Goal: Task Accomplishment & Management: Use online tool/utility

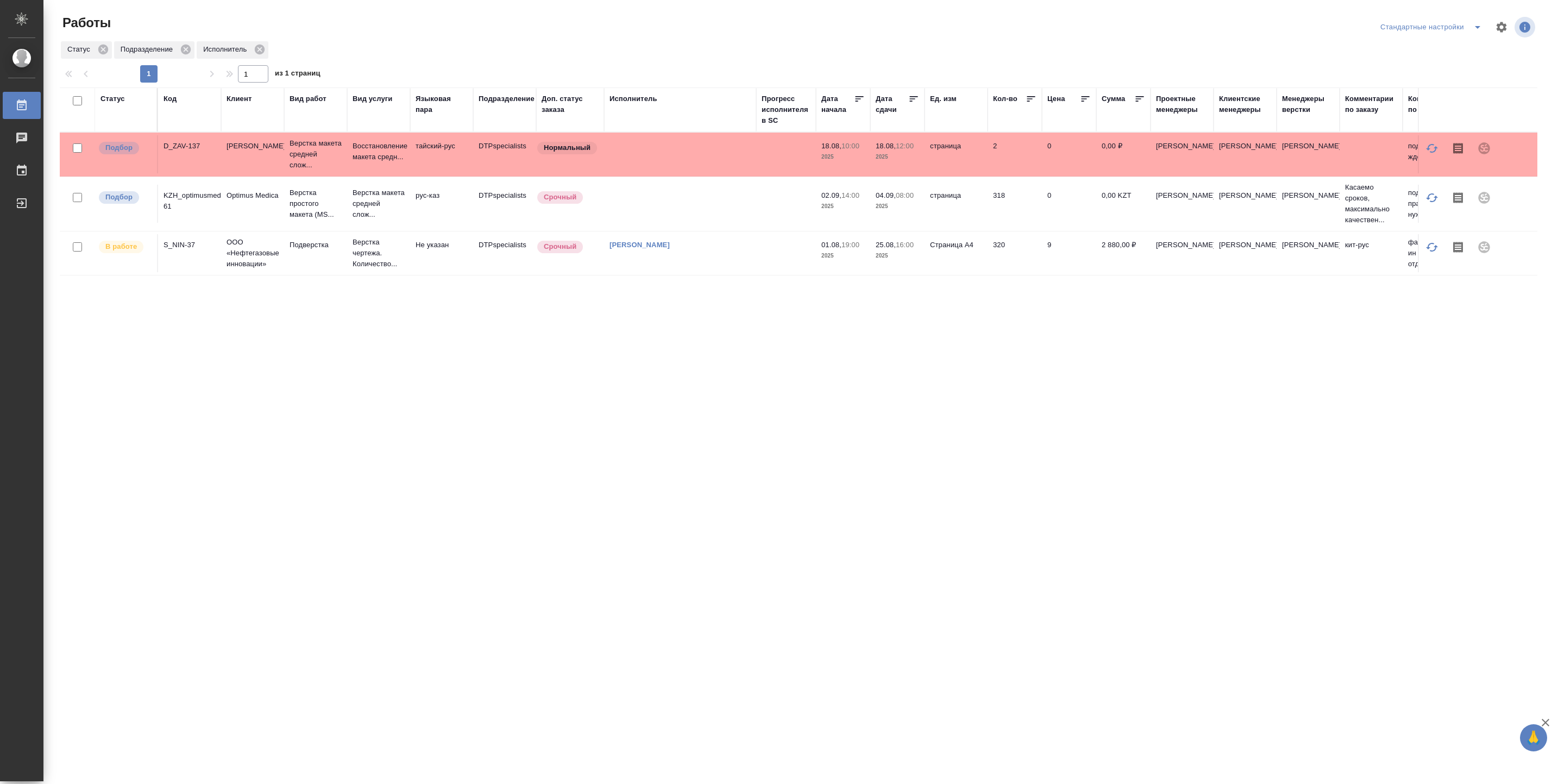
click at [673, 173] on td "[PERSON_NAME]" at bounding box center [680, 154] width 152 height 38
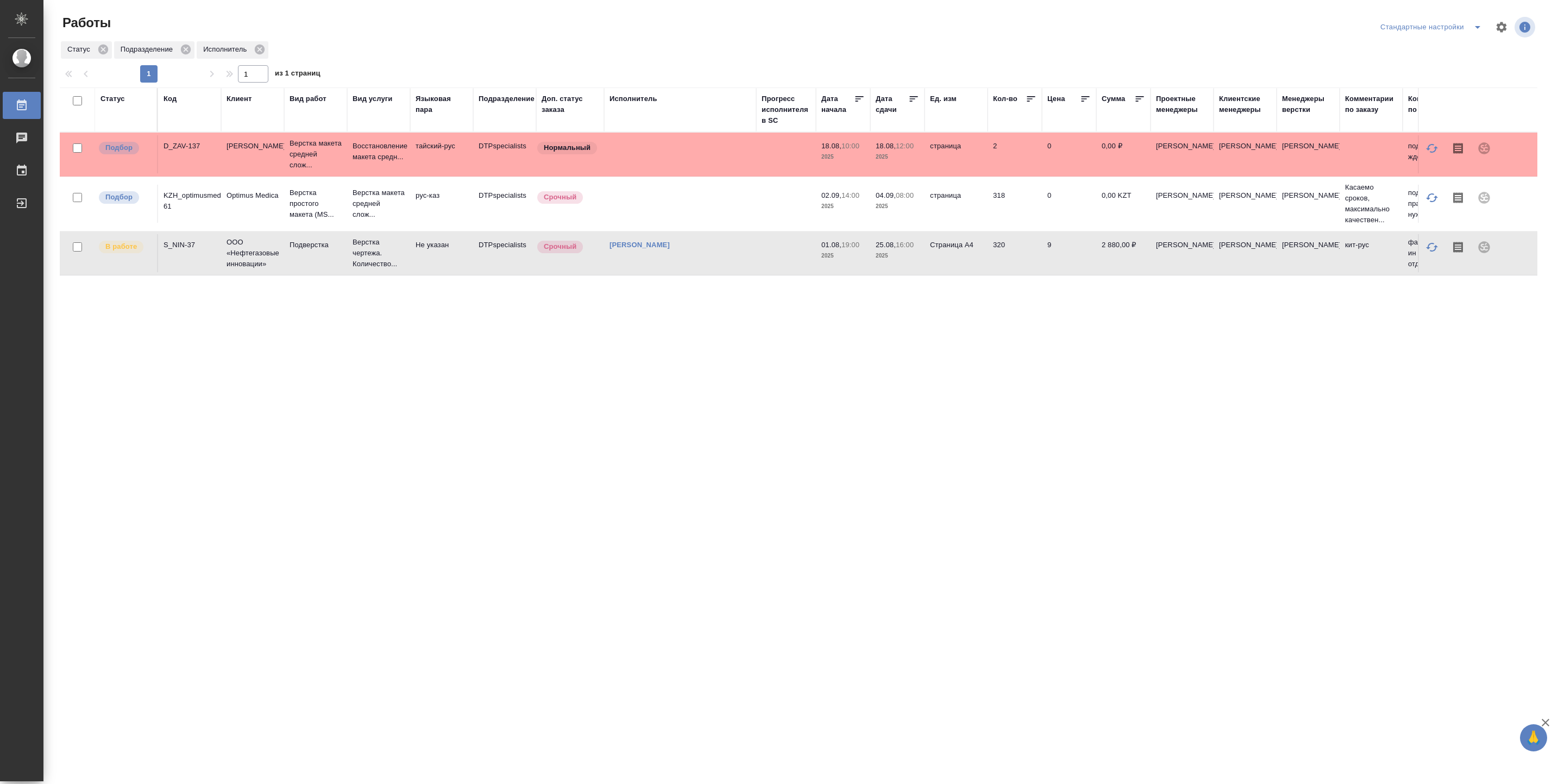
click at [673, 173] on td "[PERSON_NAME]" at bounding box center [680, 154] width 152 height 38
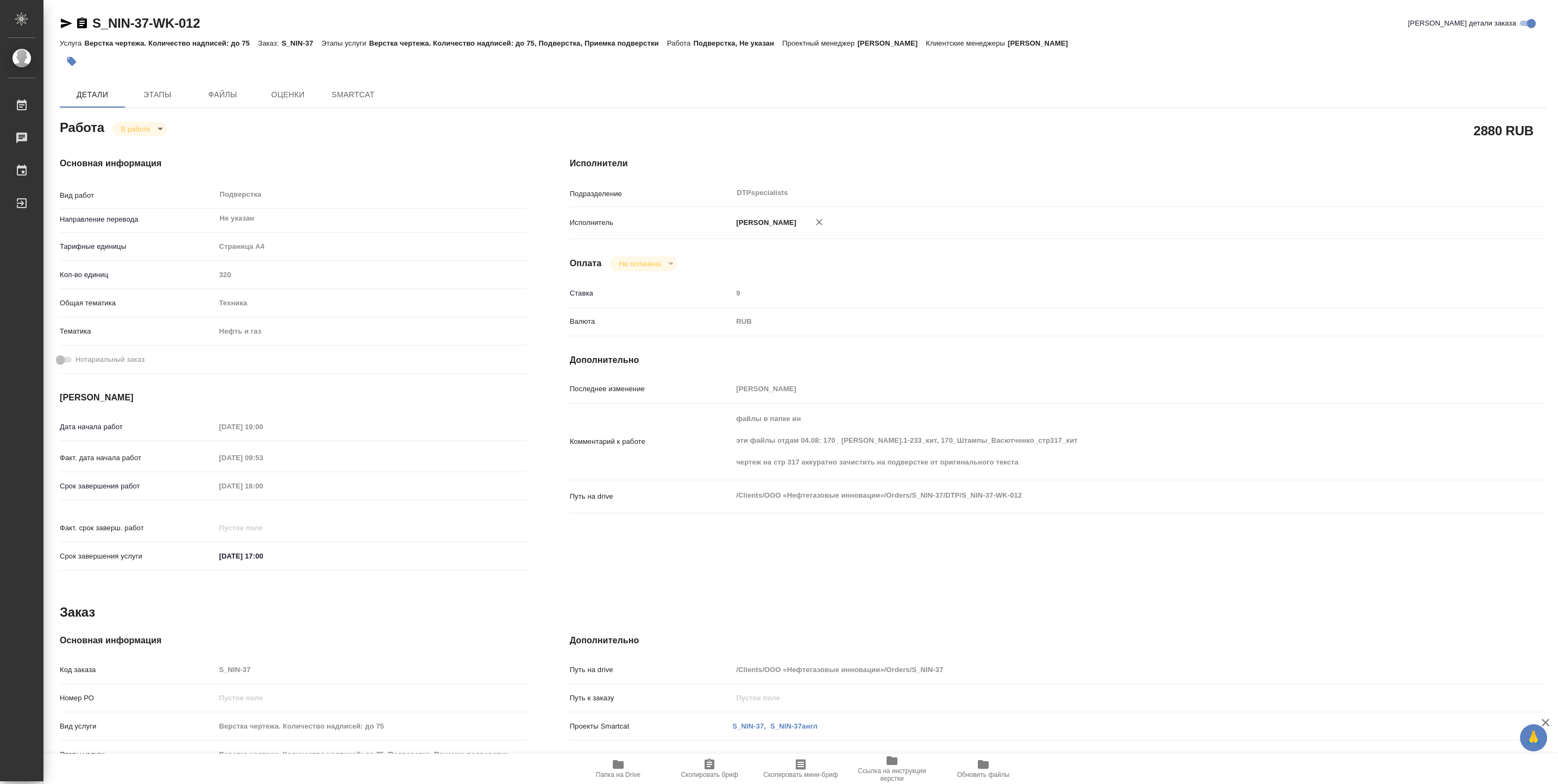
type textarea "x"
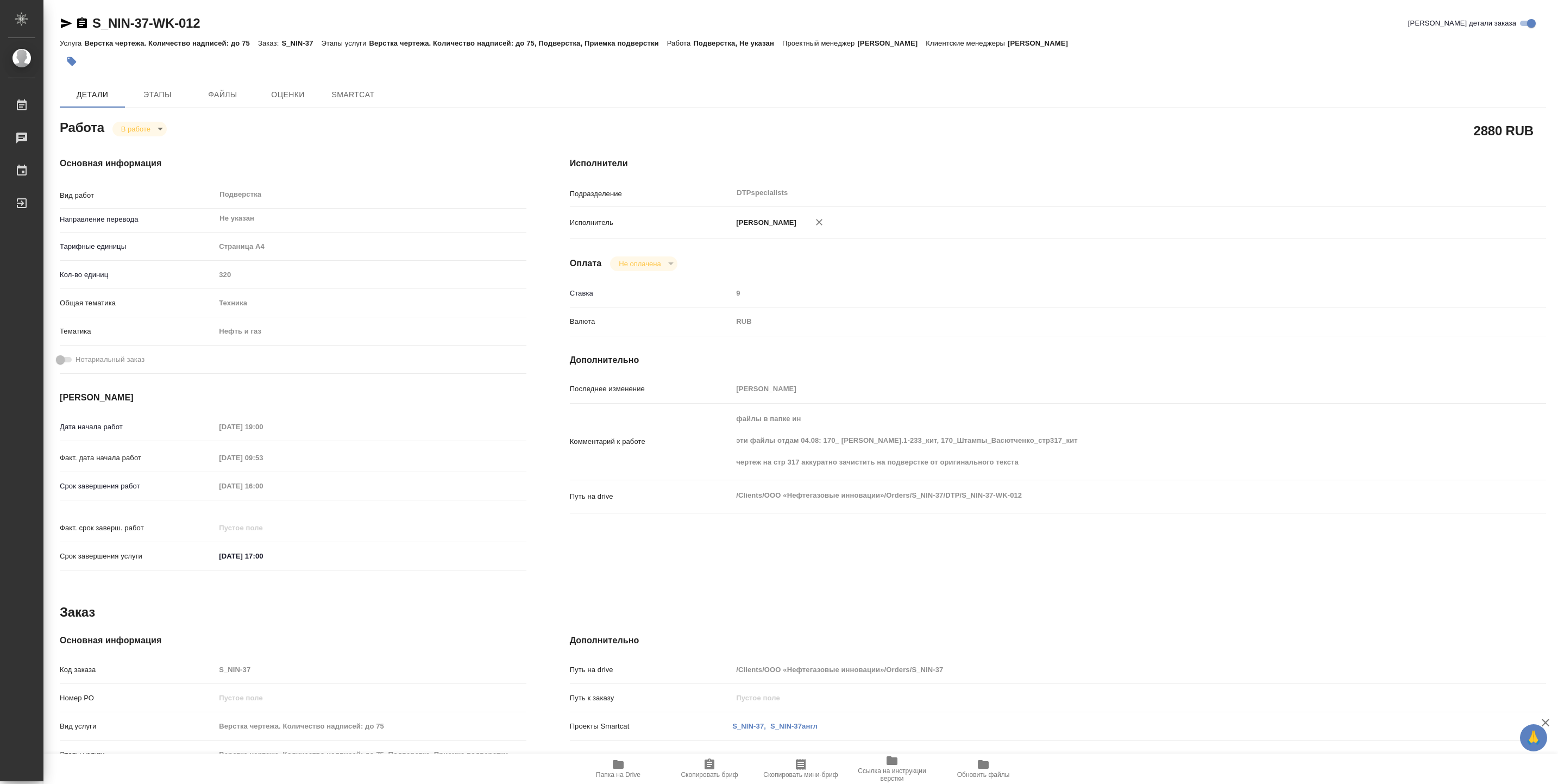
type textarea "x"
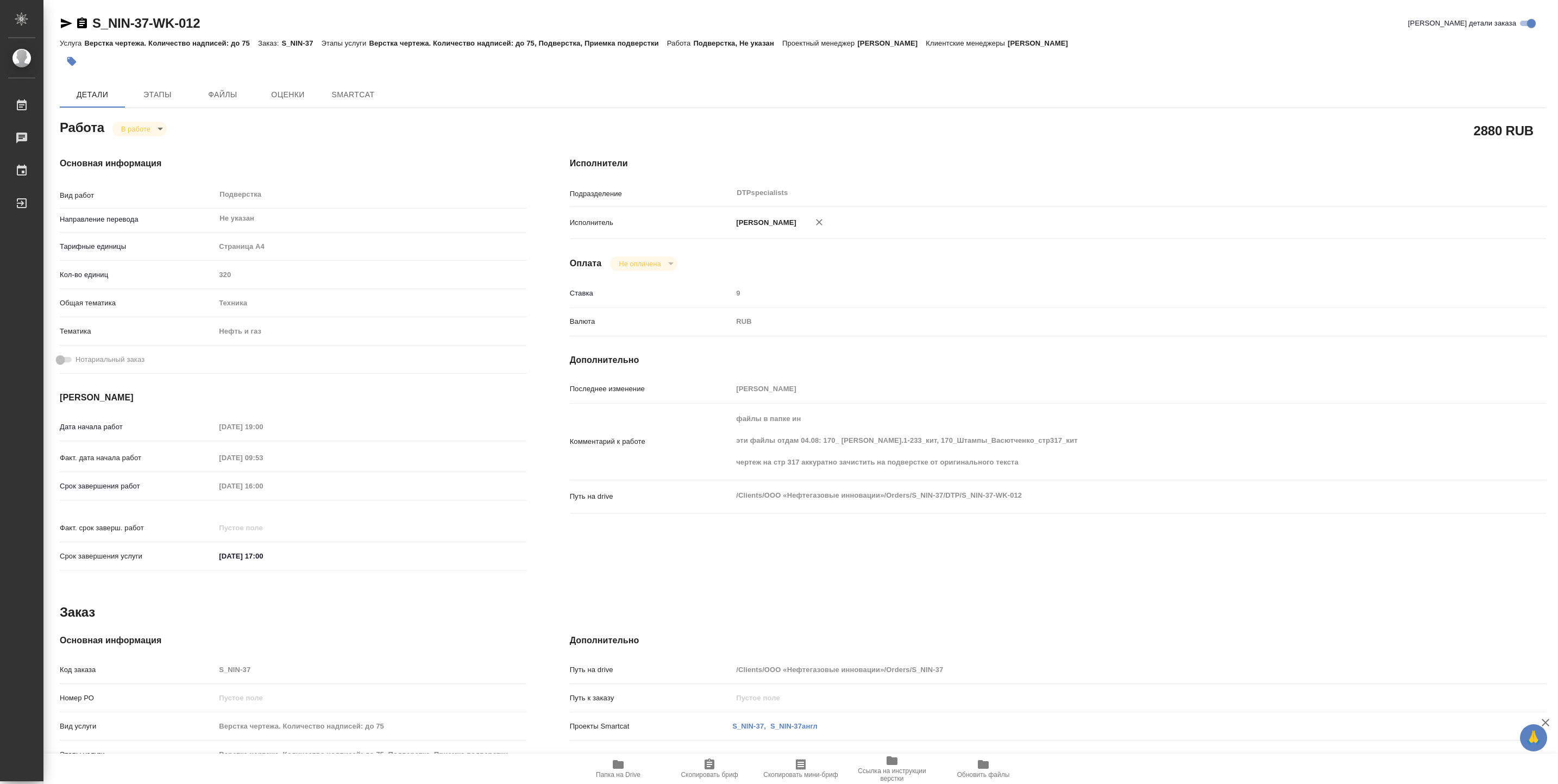
type textarea "x"
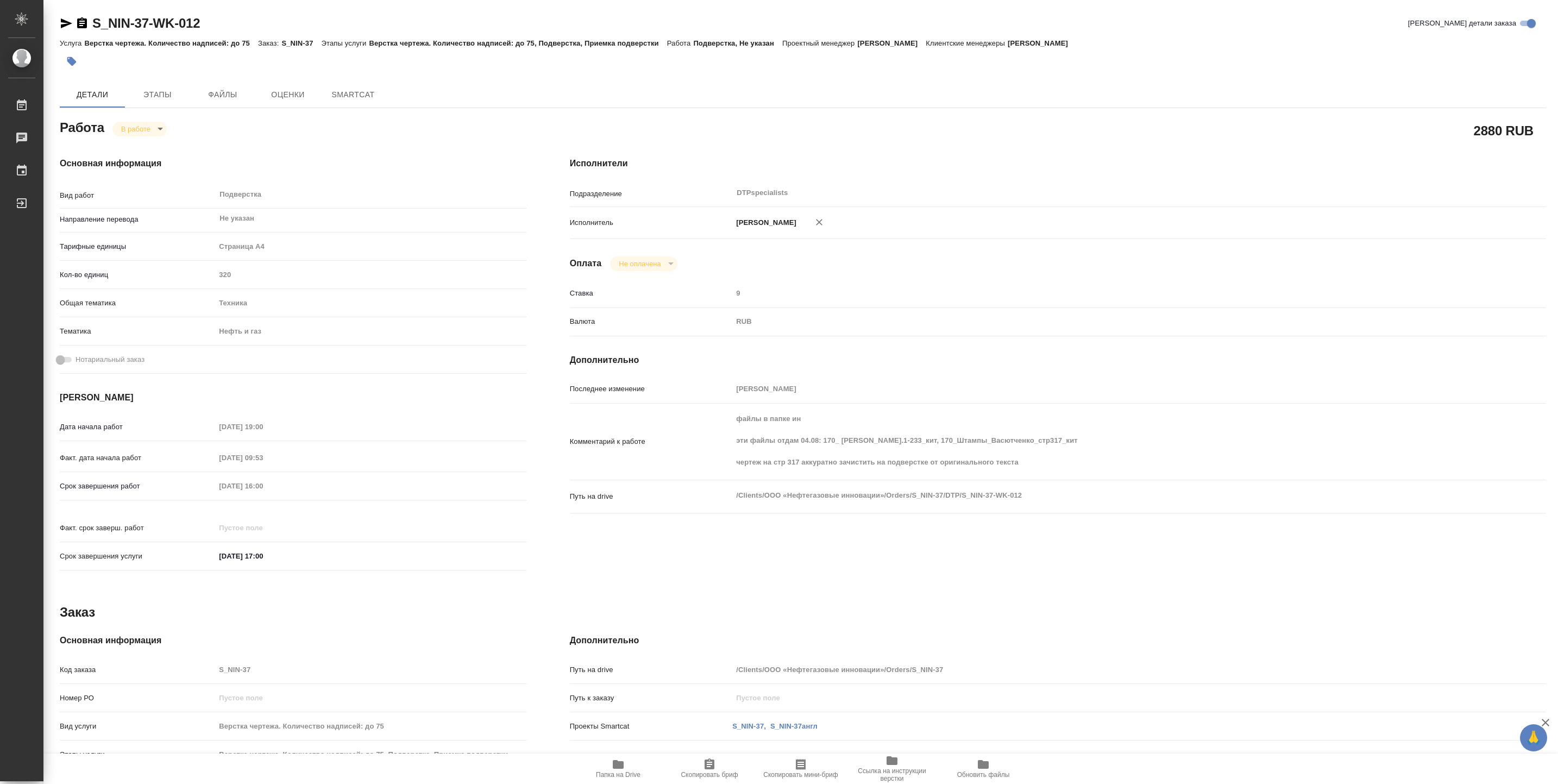
type textarea "x"
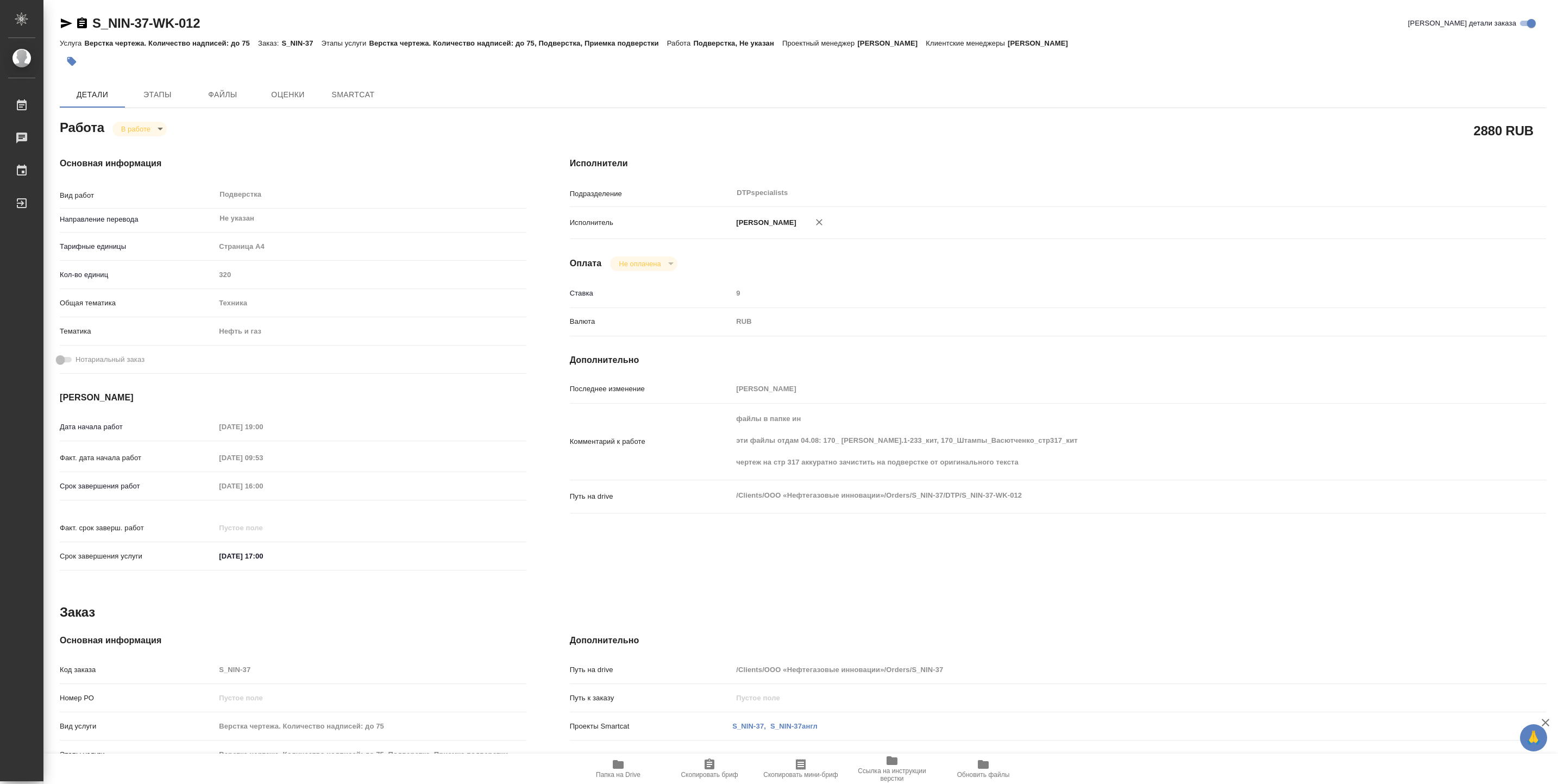
type textarea "x"
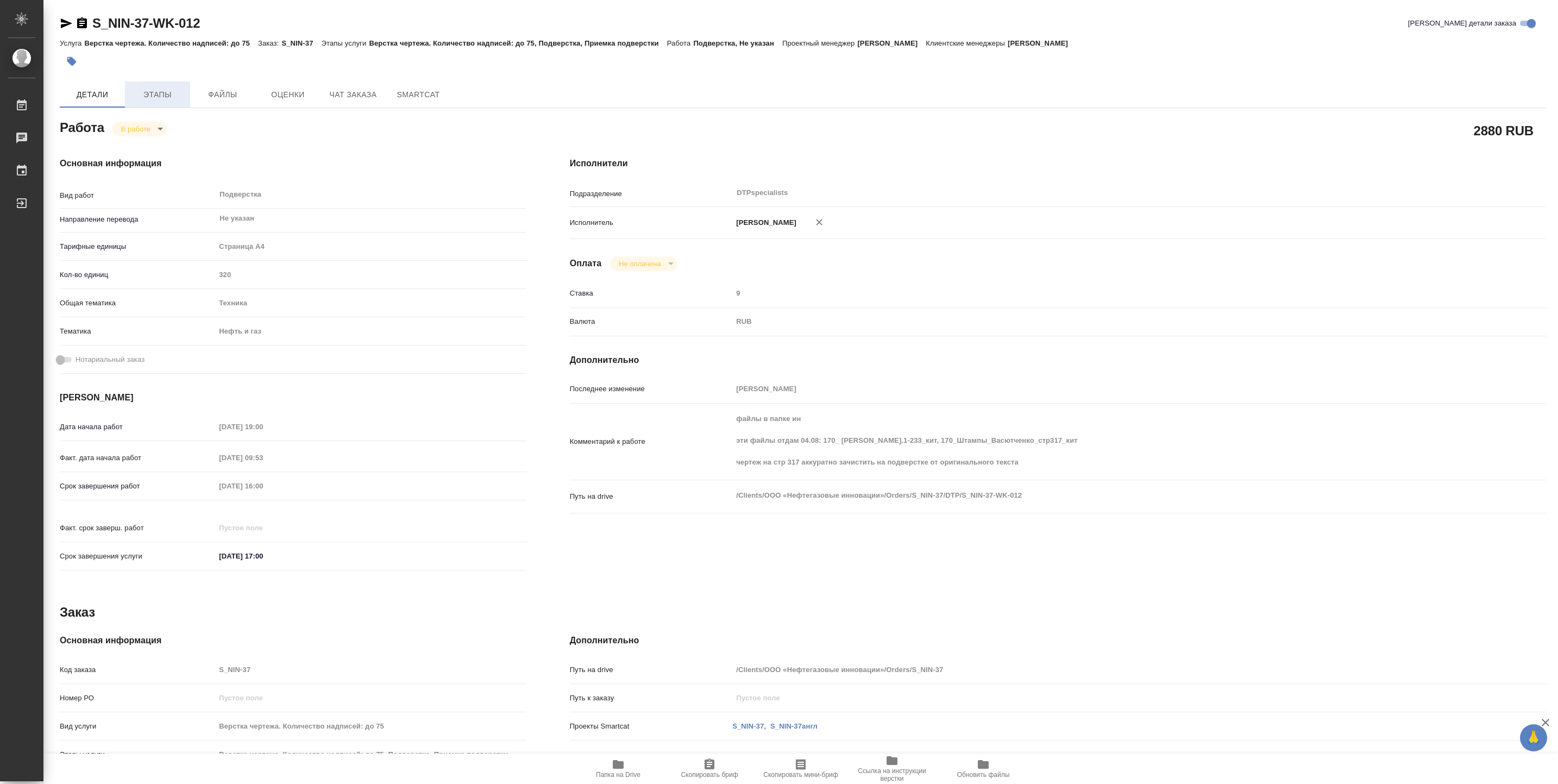
type textarea "x"
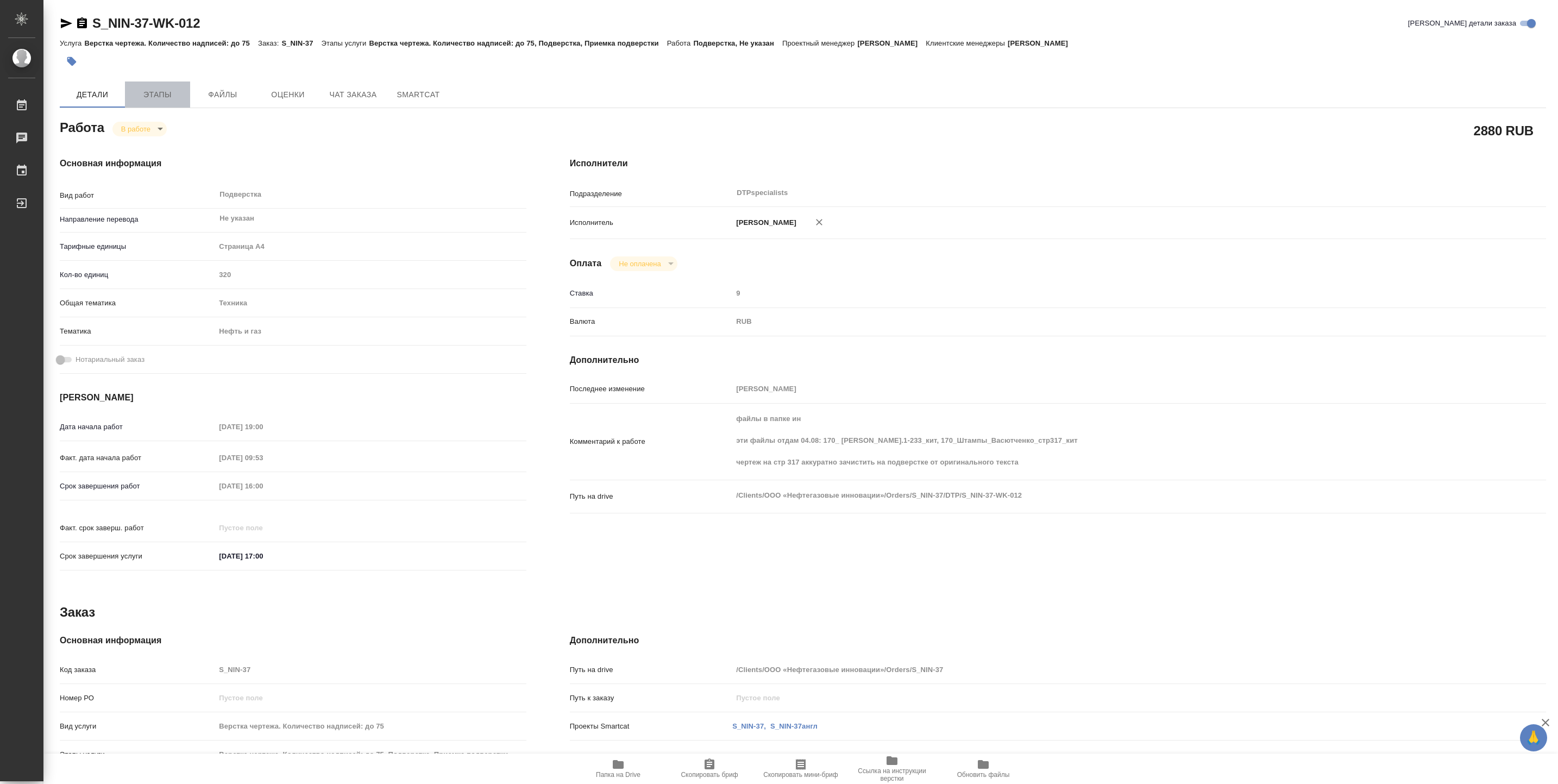
click at [176, 88] on span "Этапы" at bounding box center [157, 95] width 52 height 14
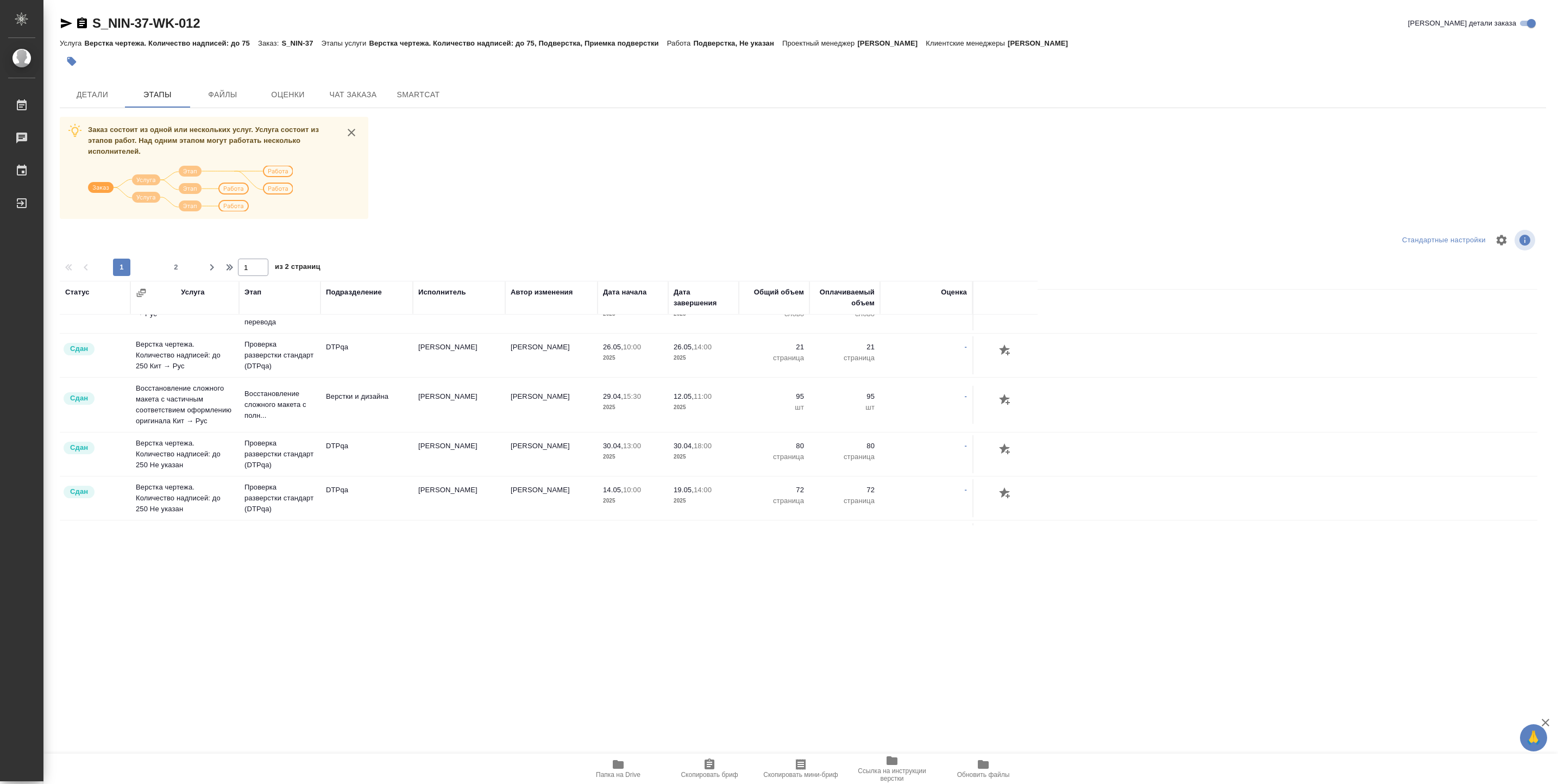
scroll to position [1043, 0]
click at [173, 253] on div at bounding box center [803, 256] width 1486 height 6
click at [173, 261] on button "2" at bounding box center [176, 267] width 17 height 17
type input "2"
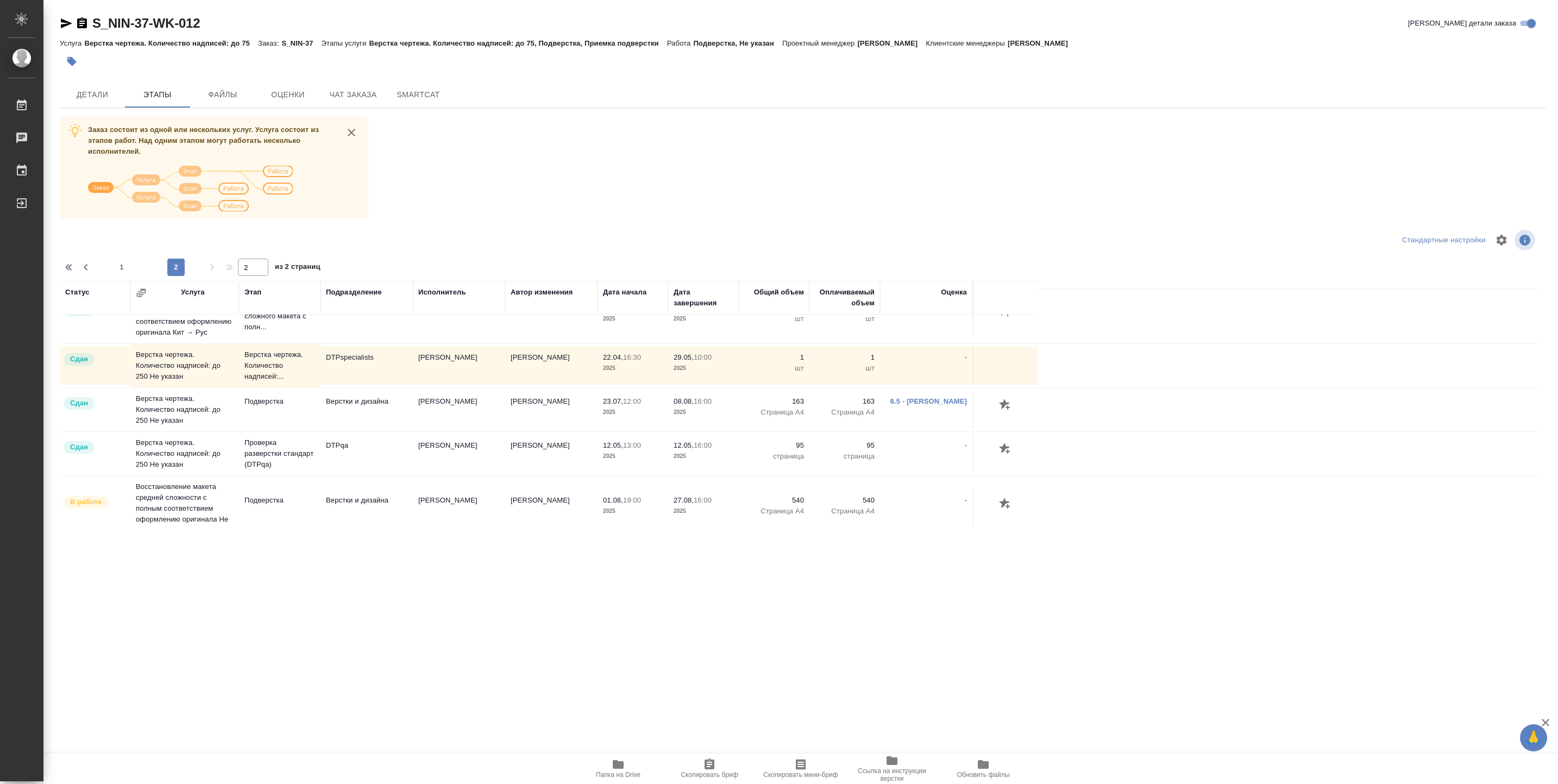
scroll to position [476, 0]
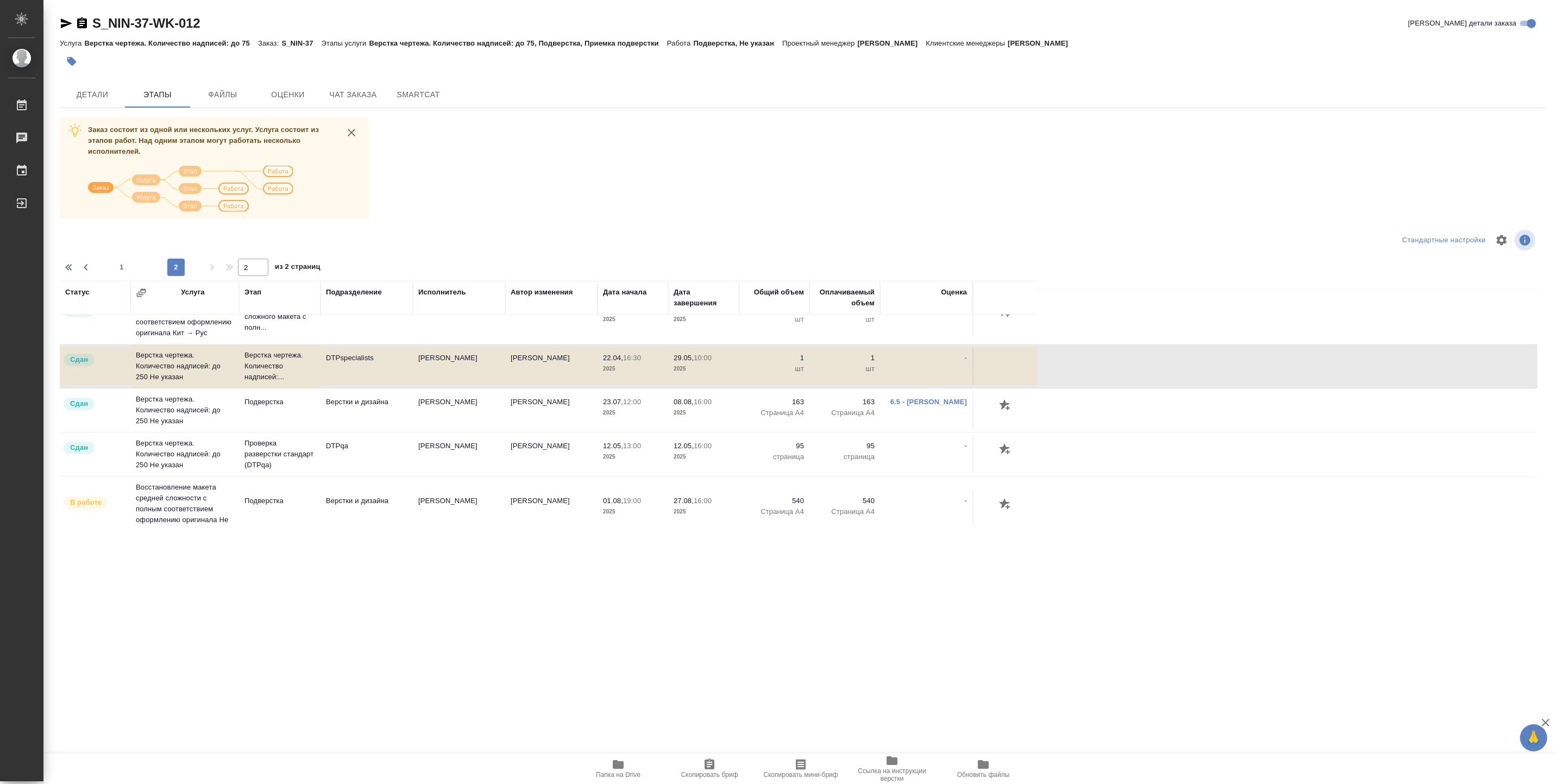
click at [106, 102] on button "Детали" at bounding box center [93, 94] width 65 height 26
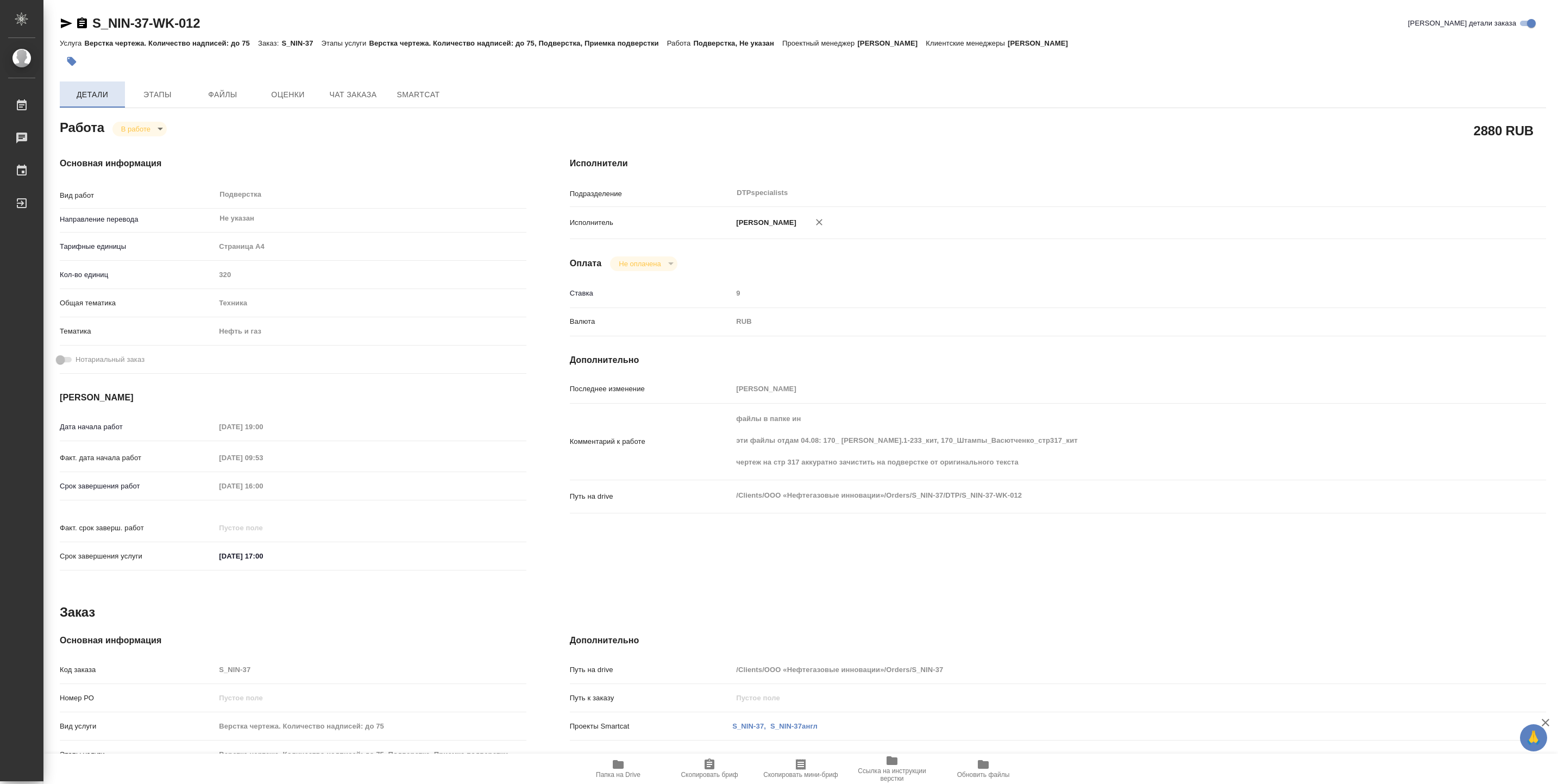
type textarea "x"
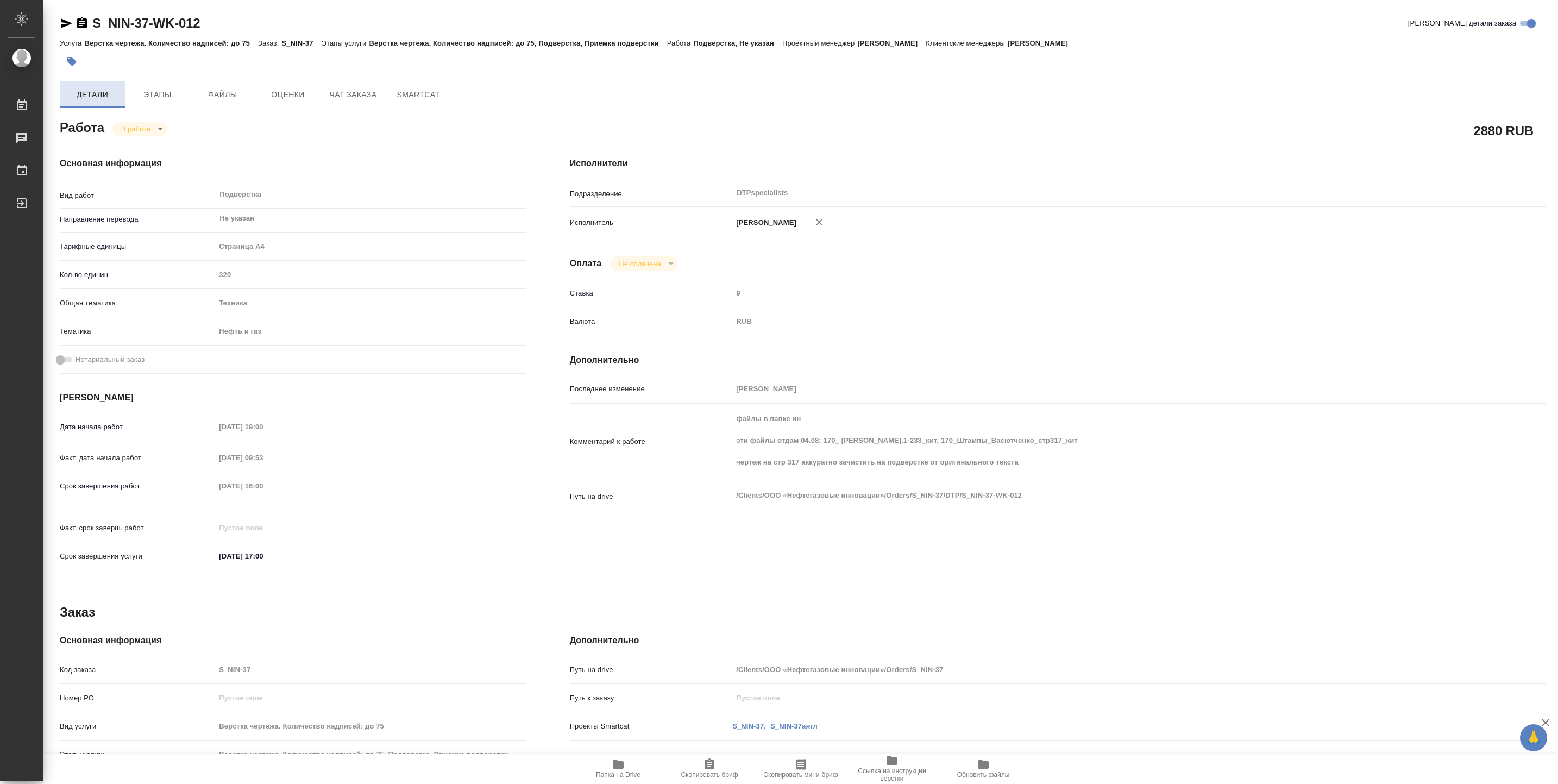
type textarea "x"
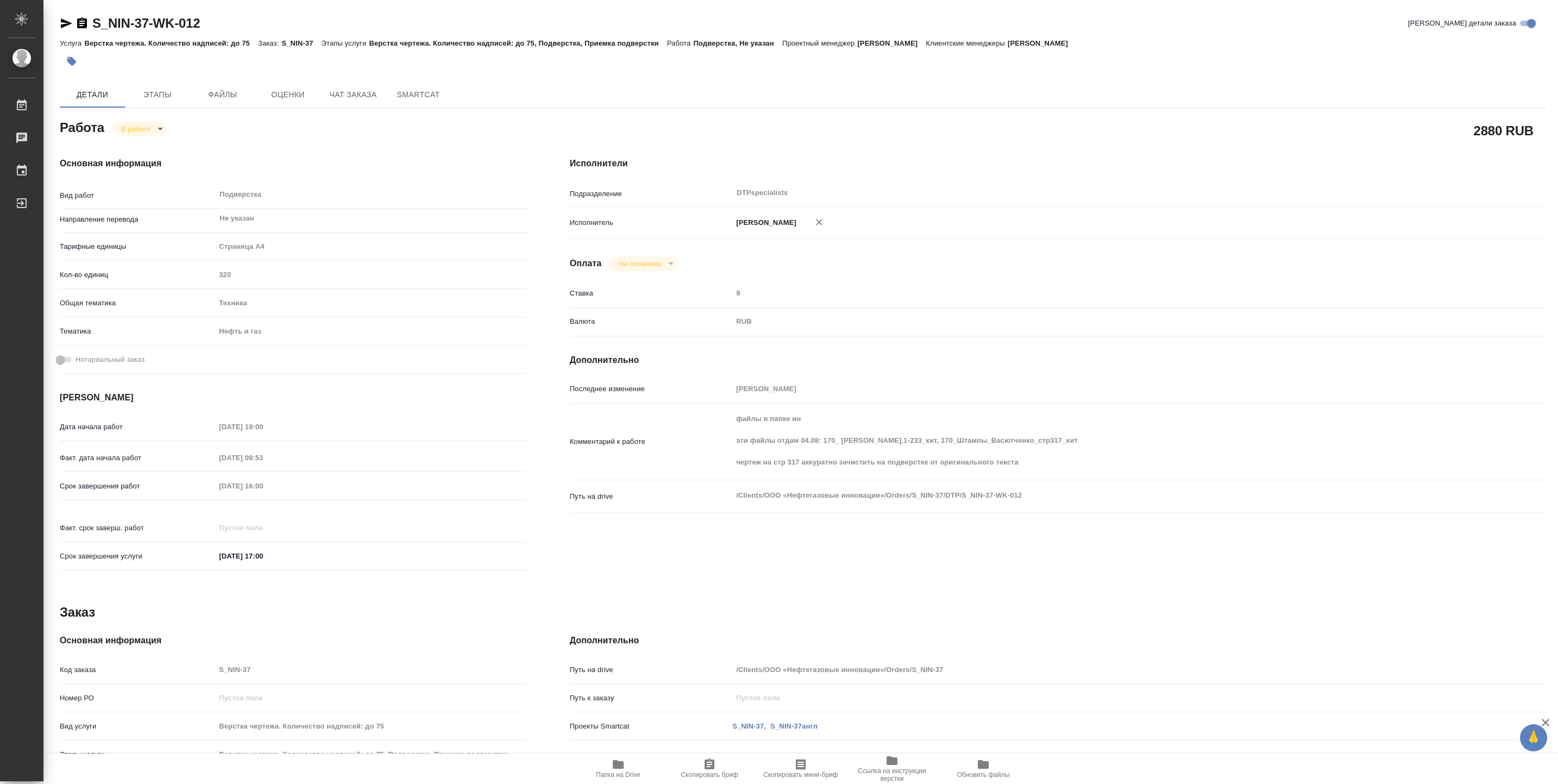
type textarea "x"
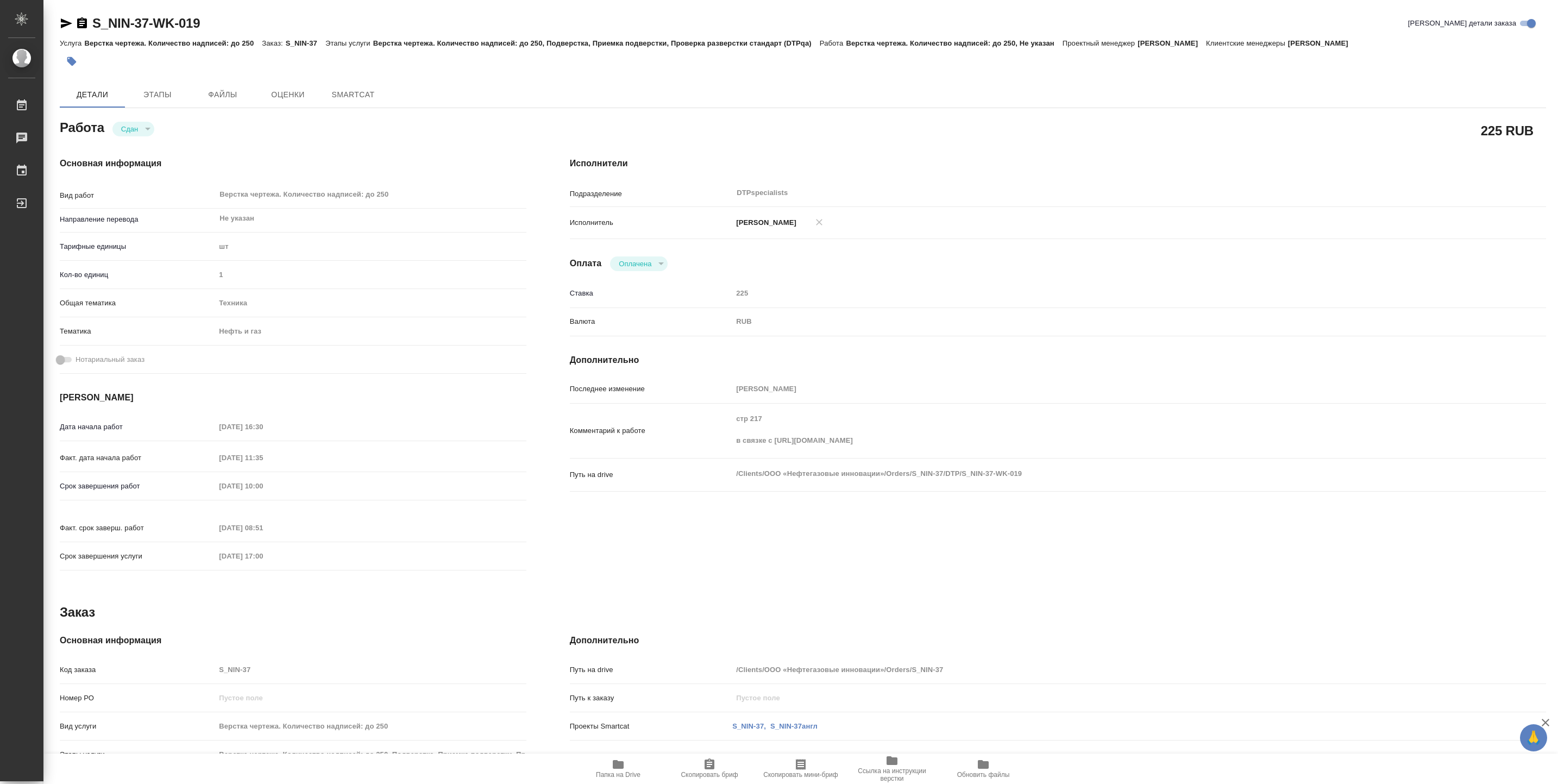
type textarea "x"
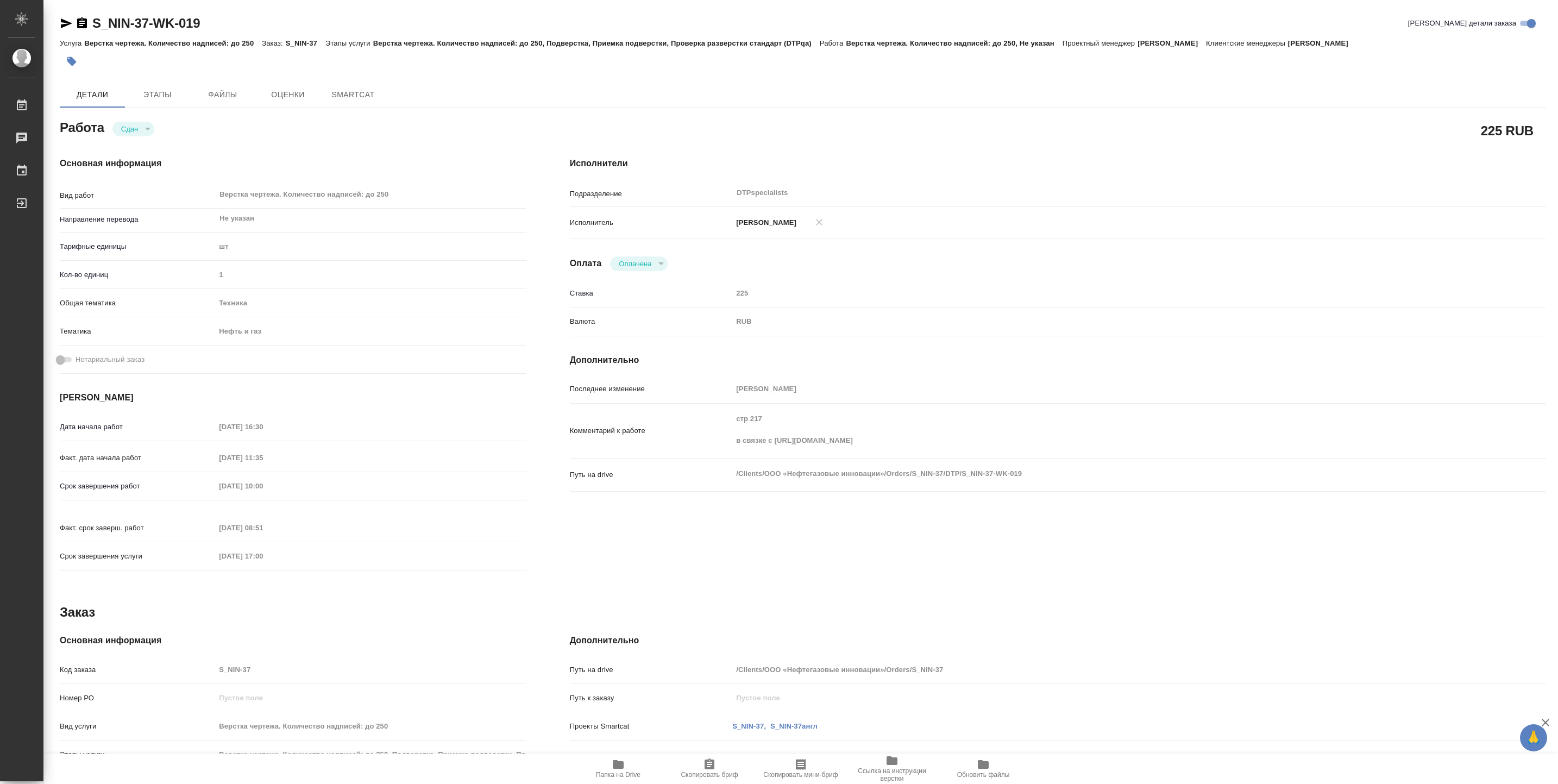
type textarea "x"
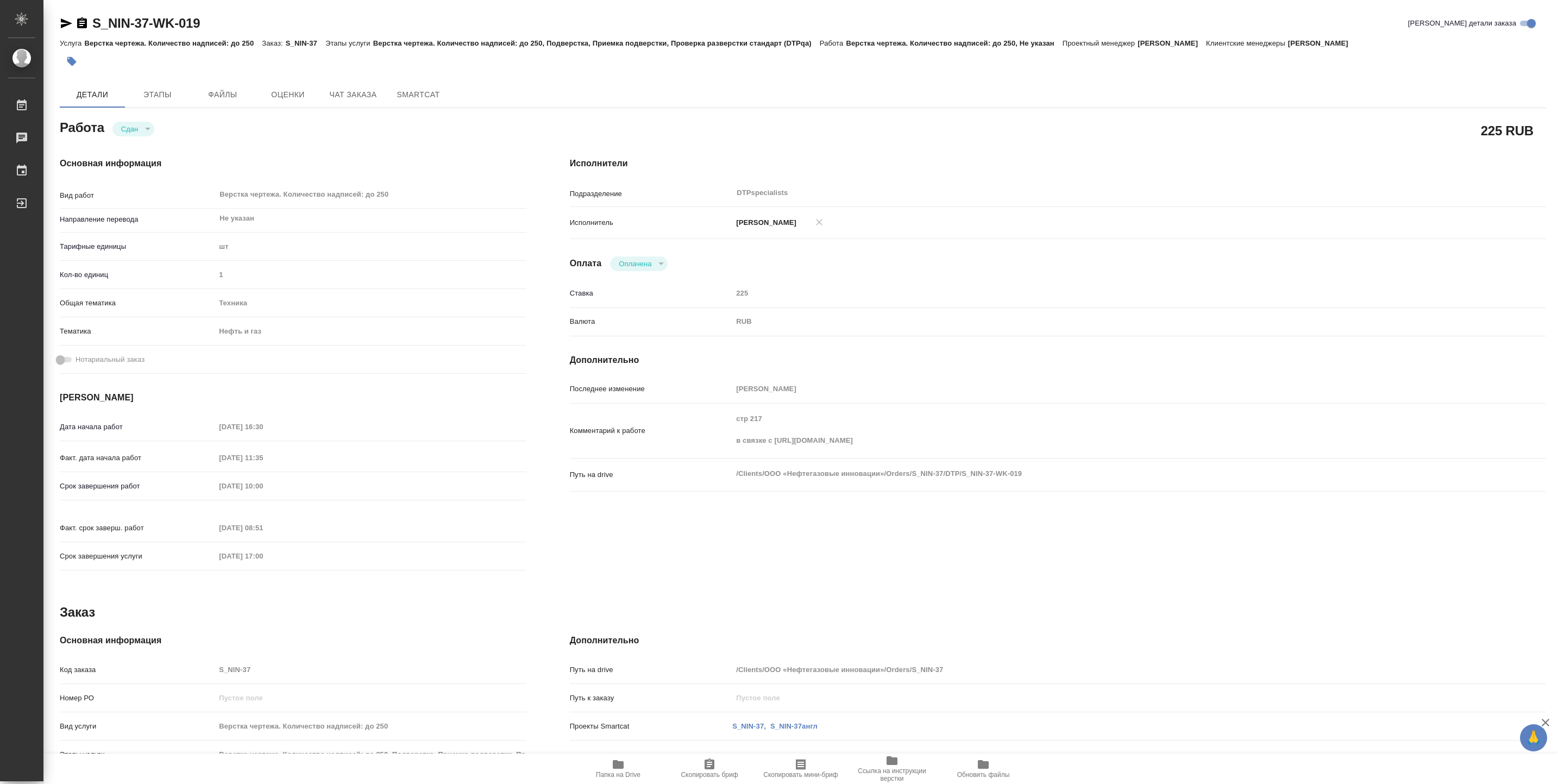
type textarea "x"
